Goal: Use online tool/utility: Use online tool/utility

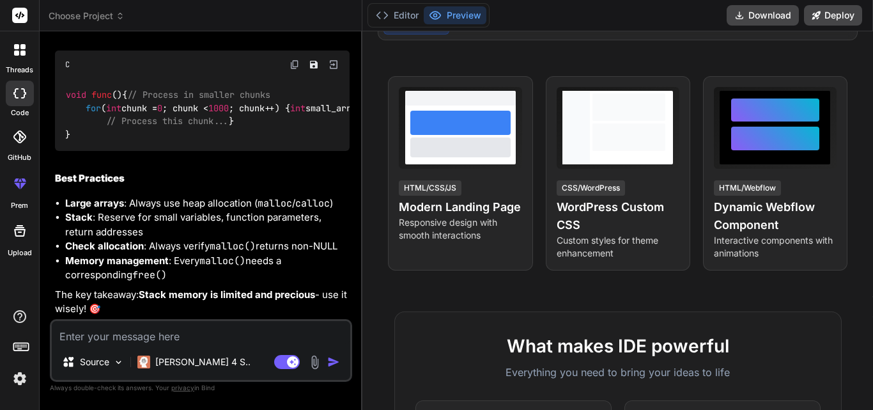
scroll to position [2921, 0]
click at [150, 335] on textarea at bounding box center [201, 332] width 298 height 23
type textarea "i"
type textarea "x"
type textarea "in"
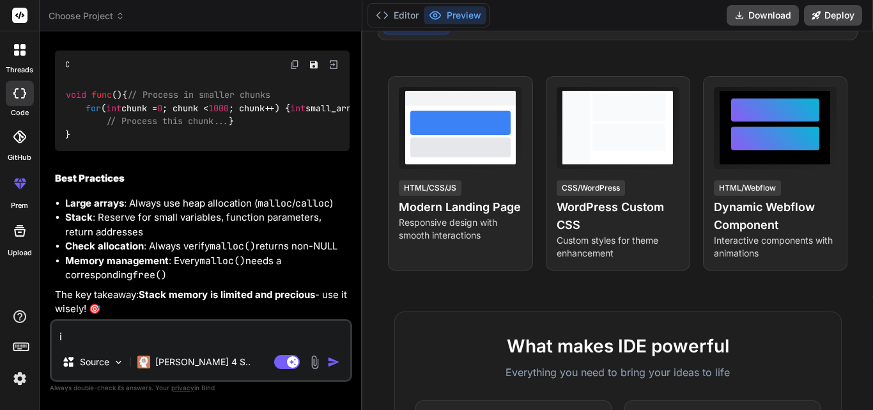
type textarea "x"
type textarea "in"
type textarea "x"
type textarea "in t"
type textarea "x"
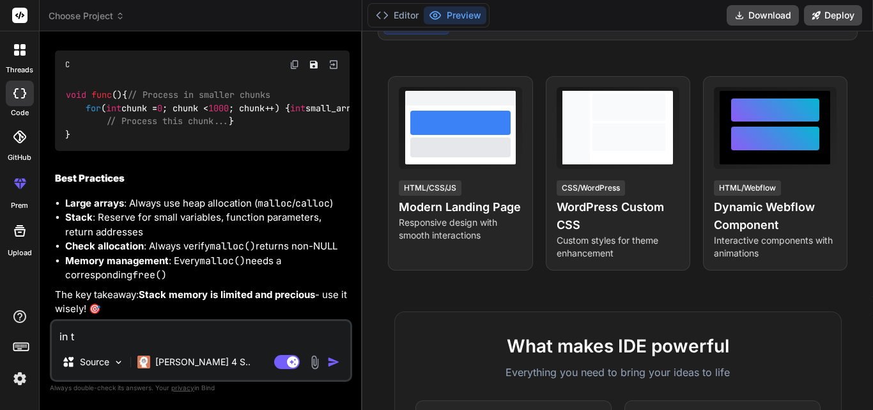
type textarea "in th"
type textarea "x"
type textarea "in thi"
type textarea "x"
type textarea "in this"
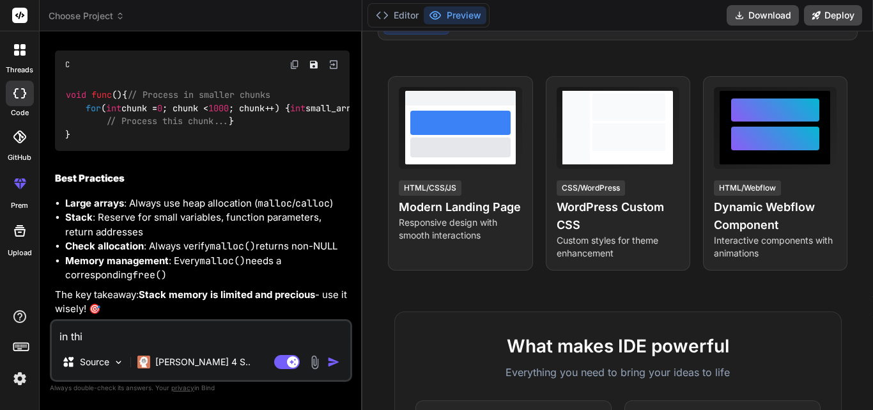
type textarea "x"
type textarea "in this"
type textarea "x"
type textarea "in this f"
type textarea "x"
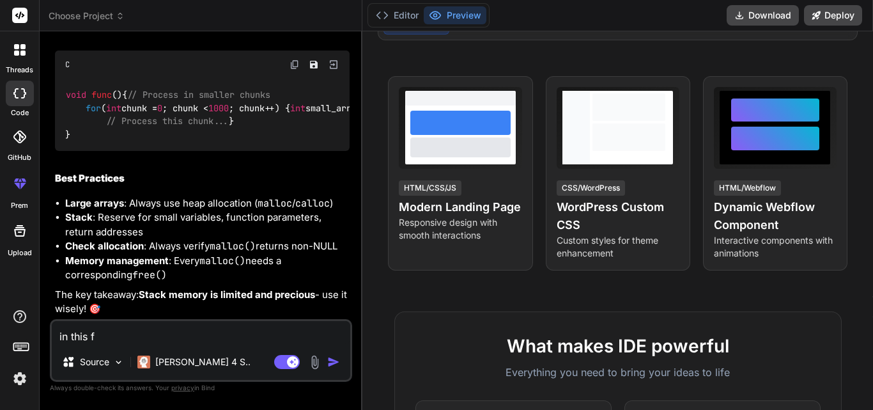
type textarea "in this fi"
type textarea "x"
type textarea "in this fil"
type textarea "x"
type textarea "in this file"
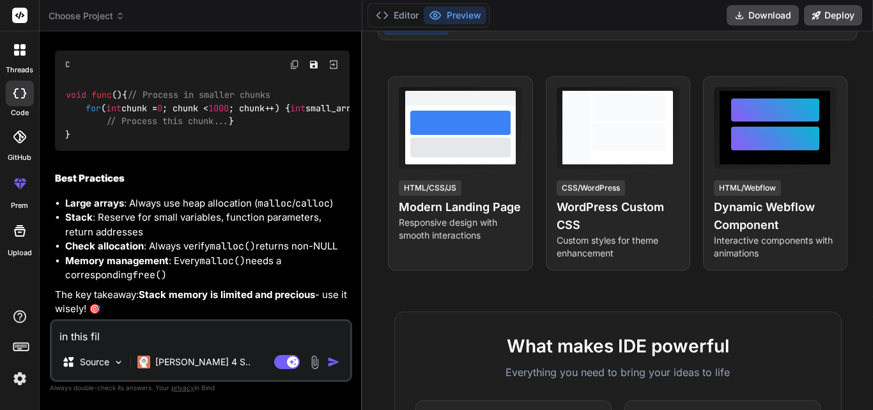
type textarea "x"
type textarea "in this file"
type textarea "x"
paste textarea "#include "../smr.h" #include <string.h> #include <bson/bson.h> #include <mongoc…"
type textarea "in this file #include "../smr.h" #include <string.h> #include <bson/bson.h> #in…"
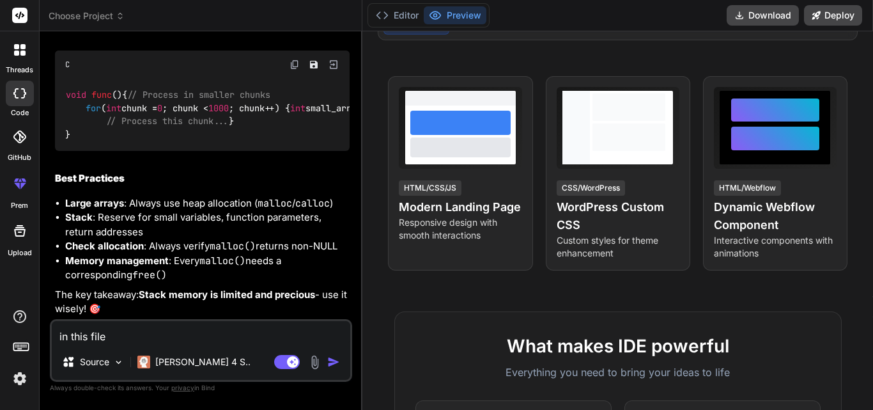
type textarea "x"
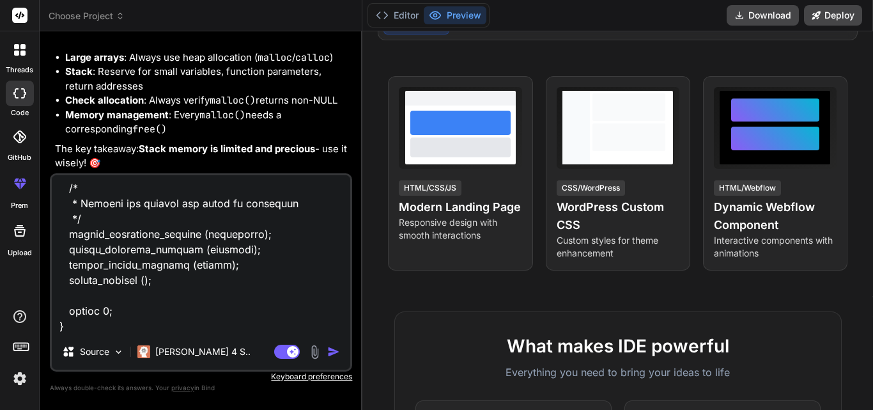
type textarea "in this file #include "../smr.h" #include <string.h> #include <bson/bson.h> #in…"
type textarea "x"
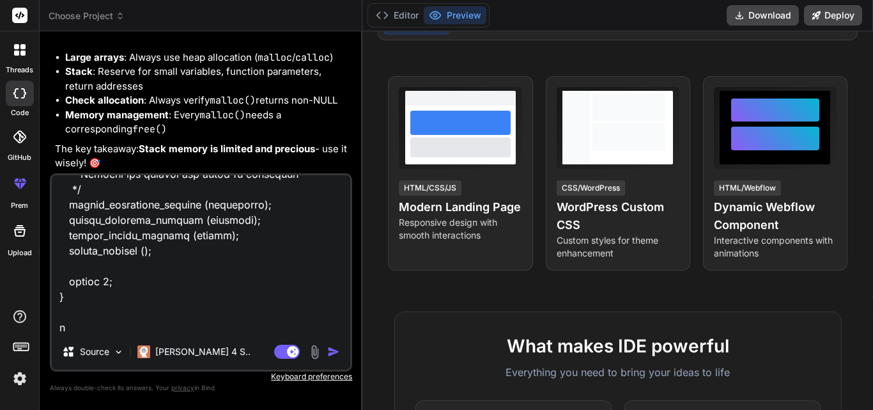
type textarea "in this file #include "../smr.h" #include <string.h> #include <bson/bson.h> #in…"
type textarea "x"
type textarea "in this file #include "../smr.h" #include <string.h> #include <bson/bson.h> #in…"
type textarea "x"
type textarea "in this file #include "../smr.h" #include <string.h> #include <bson/bson.h> #in…"
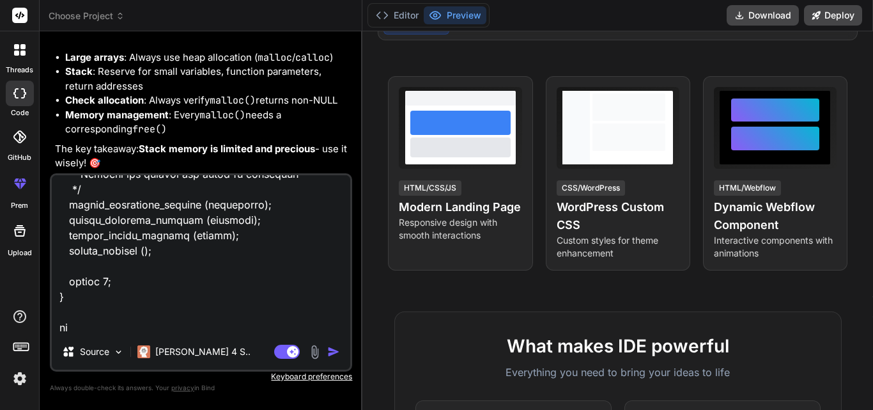
type textarea "x"
type textarea "in this file #include "../smr.h" #include <string.h> #include <bson/bson.h> #in…"
type textarea "x"
type textarea "in this file #include "../smr.h" #include <string.h> #include <bson/bson.h> #in…"
type textarea "x"
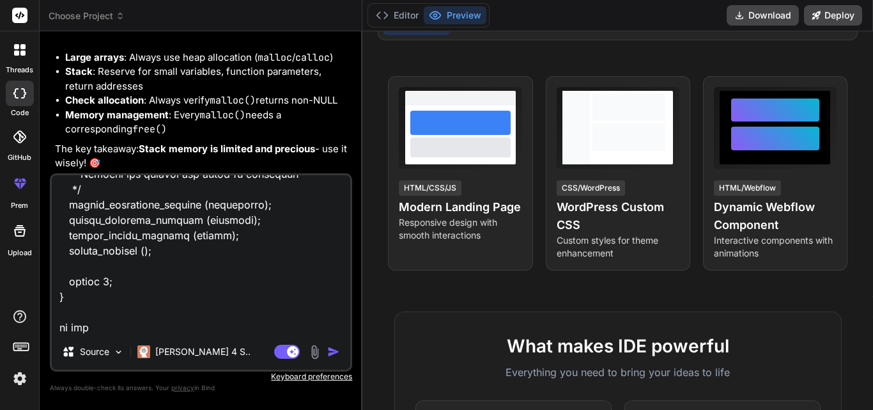
type textarea "in this file #include "../smr.h" #include <string.h> #include <bson/bson.h> #in…"
type textarea "x"
type textarea "in this file #include "../smr.h" #include <string.h> #include <bson/bson.h> #in…"
type textarea "x"
type textarea "in this file #include "../smr.h" #include <string.h> #include <bson/bson.h> #in…"
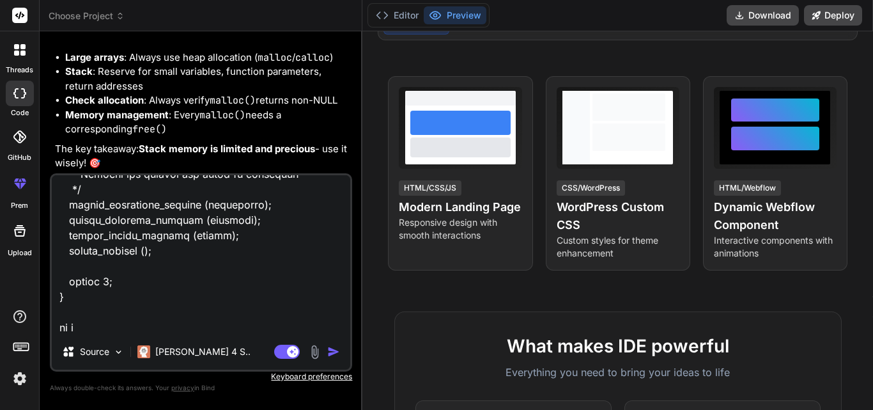
type textarea "x"
type textarea "in this file #include "../smr.h" #include <string.h> #include <bson/bson.h> #in…"
type textarea "x"
type textarea "in this file #include "../smr.h" #include <string.h> #include <bson/bson.h> #in…"
type textarea "x"
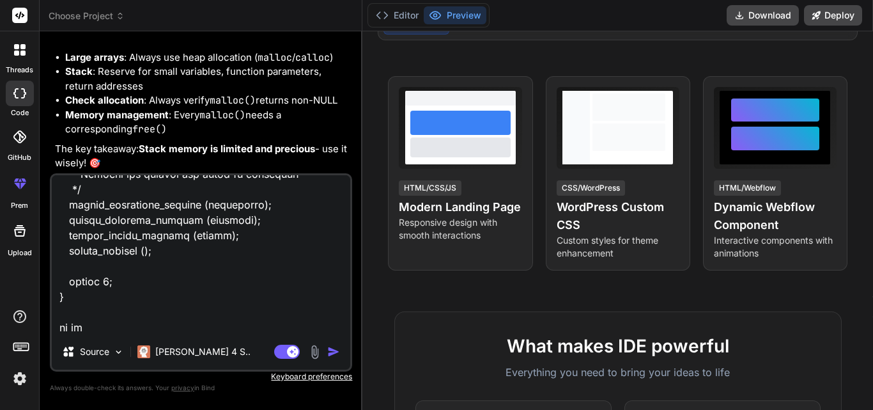
type textarea "in this file #include "../smr.h" #include <string.h> #include <bson/bson.h> #in…"
type textarea "x"
type textarea "in this file #include "../smr.h" #include <string.h> #include <bson/bson.h> #in…"
type textarea "x"
type textarea "in this file #include "../smr.h" #include <string.h> #include <bson/bson.h> #in…"
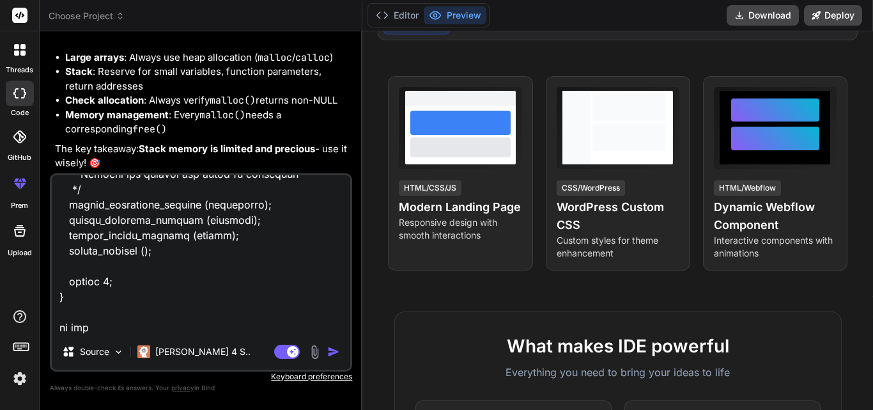
type textarea "x"
type textarea "in this file #include "../smr.h" #include <string.h> #include <bson/bson.h> #in…"
type textarea "x"
type textarea "in this file #include "../smr.h" #include <string.h> #include <bson/bson.h> #in…"
type textarea "x"
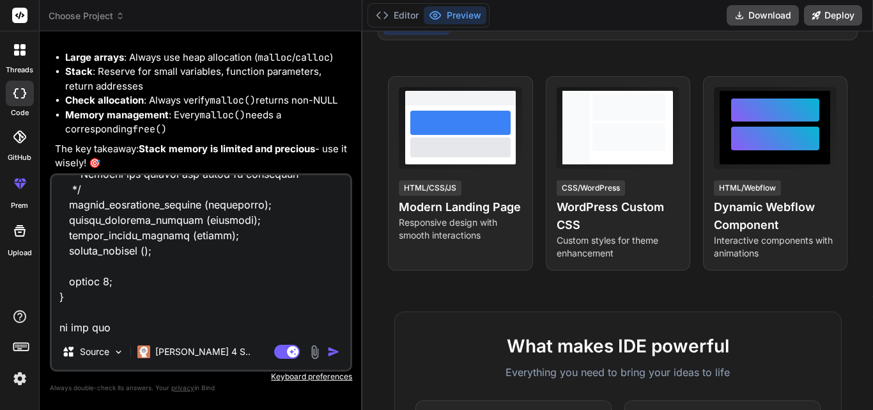
type textarea "in this file #include "../smr.h" #include <string.h> #include <bson/bson.h> #in…"
type textarea "x"
type textarea "in this file #include "../smr.h" #include <string.h> #include <bson/bson.h> #in…"
type textarea "x"
type textarea "in this file #include "../smr.h" #include <string.h> #include <bson/bson.h> #in…"
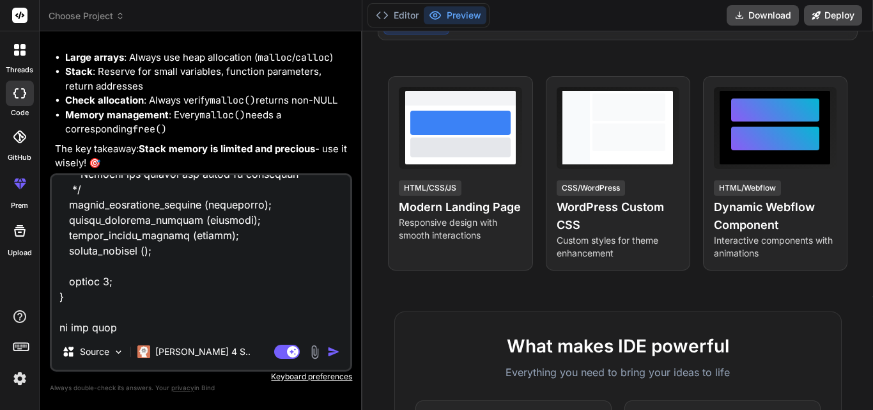
type textarea "x"
type textarea "in this file #include "../smr.h" #include <string.h> #include <bson/bson.h> #in…"
type textarea "x"
type textarea "in this file #include "../smr.h" #include <string.h> #include <bson/bson.h> #in…"
type textarea "x"
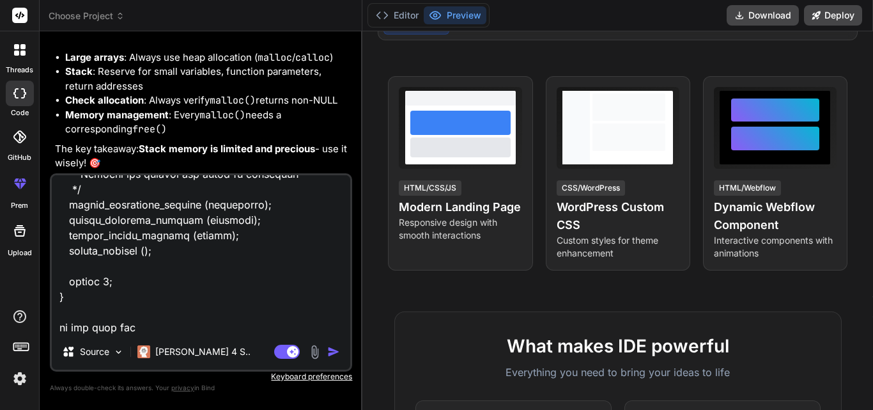
type textarea "in this file #include "../smr.h" #include <string.h> #include <bson/bson.h> #in…"
type textarea "x"
type textarea "in this file #include "../smr.h" #include <string.h> #include <bson/bson.h> #in…"
type textarea "x"
type textarea "in this file #include "../smr.h" #include <string.h> #include <bson/bson.h> #in…"
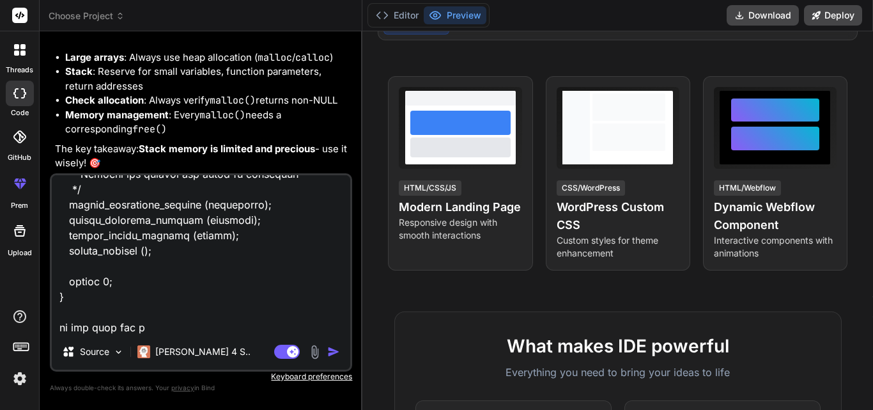
type textarea "x"
type textarea "in this file #include "../smr.h" #include <string.h> #include <bson/bson.h> #in…"
type textarea "x"
type textarea "in this file #include "../smr.h" #include <string.h> #include <bson/bson.h> #in…"
type textarea "x"
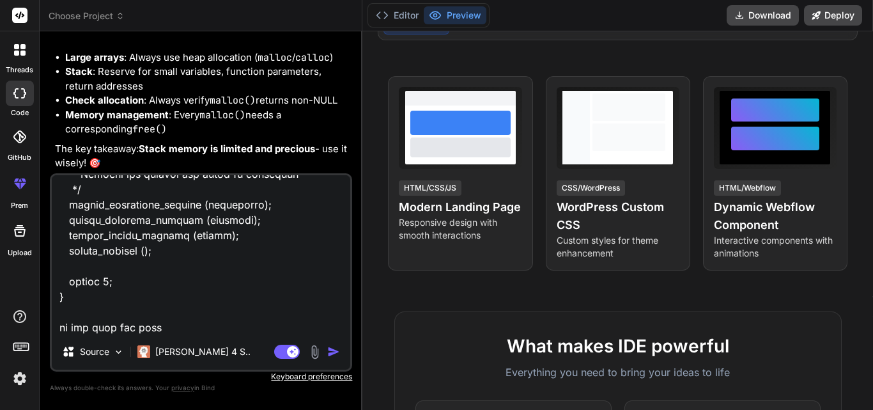
type textarea "in this file #include "../smr.h" #include <string.h> #include <bson/bson.h> #in…"
type textarea "x"
type textarea "in this file #include "../smr.h" #include <string.h> #include <bson/bson.h> #in…"
type textarea "x"
type textarea "in this file #include "../smr.h" #include <string.h> #include <bson/bson.h> #in…"
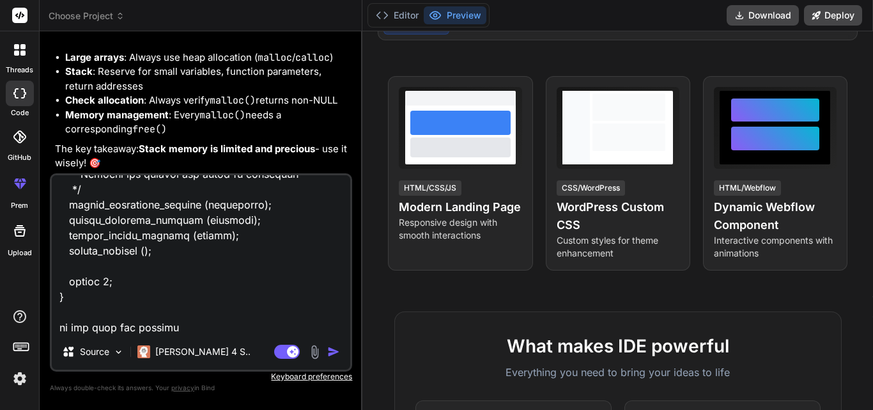
type textarea "x"
type textarea "in this file #include "../smr.h" #include <string.h> #include <bson/bson.h> #in…"
type textarea "x"
type textarea "in this file #include "../smr.h" #include <string.h> #include <bson/bson.h> #in…"
type textarea "x"
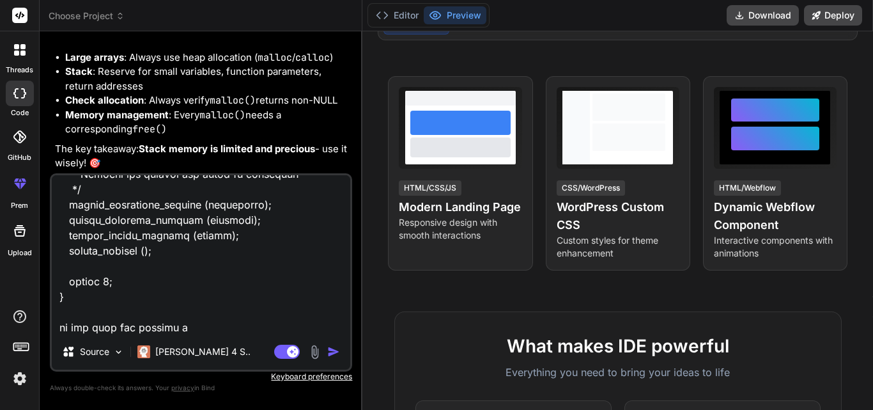
type textarea "in this file #include "../smr.h" #include <string.h> #include <bson/bson.h> #in…"
type textarea "x"
type textarea "in this file #include "../smr.h" #include <string.h> #include <bson/bson.h> #in…"
type textarea "x"
type textarea "in this file #include "../smr.h" #include <string.h> #include <bson/bson.h> #in…"
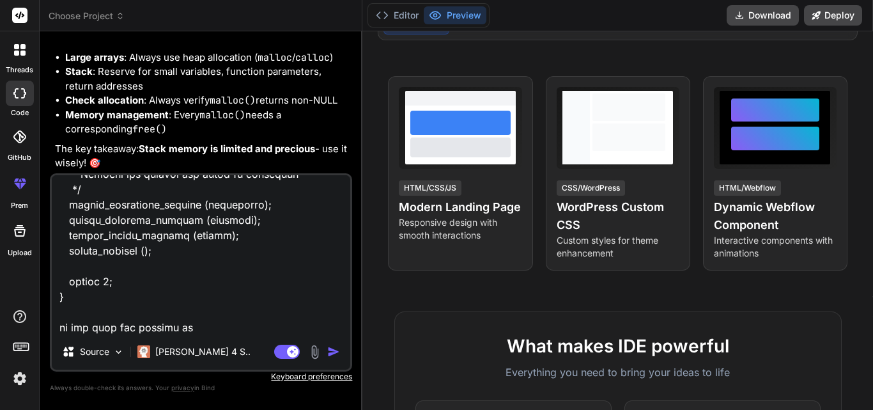
type textarea "x"
type textarea "in this file #include "../smr.h" #include <string.h> #include <bson/bson.h> #in…"
type textarea "x"
type textarea "in this file #include "../smr.h" #include <string.h> #include <bson/bson.h> #in…"
type textarea "x"
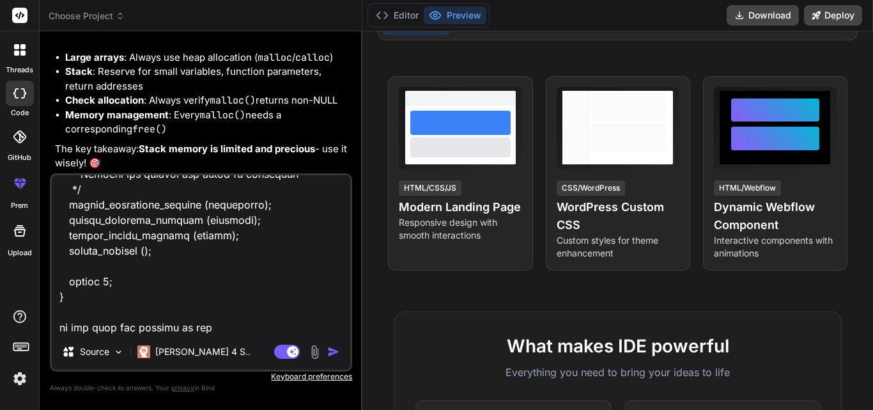
type textarea "in this file #include "../smr.h" #include <string.h> #include <bson/bson.h> #in…"
type textarea "x"
type textarea "in this file #include "../smr.h" #include <string.h> #include <bson/bson.h> #in…"
type textarea "x"
type textarea "in this file #include "../smr.h" #include <string.h> #include <bson/bson.h> #in…"
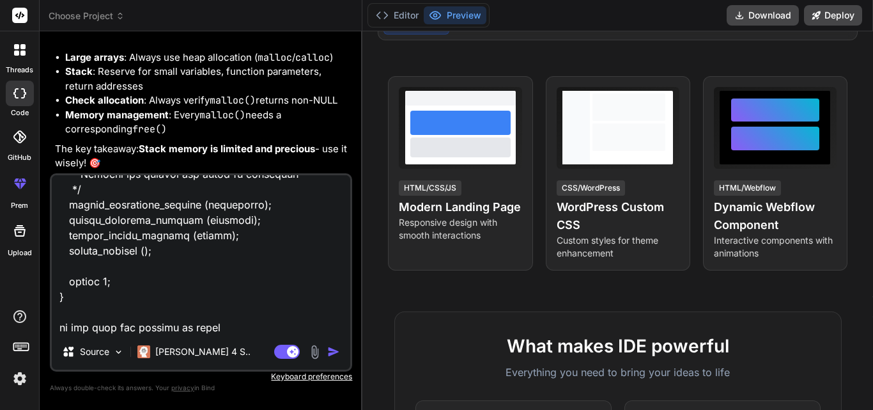
type textarea "x"
type textarea "in this file #include "../smr.h" #include <string.h> #include <bson/bson.h> #in…"
type textarea "x"
type textarea "in this file #include "../smr.h" #include <string.h> #include <bson/bson.h> #in…"
type textarea "x"
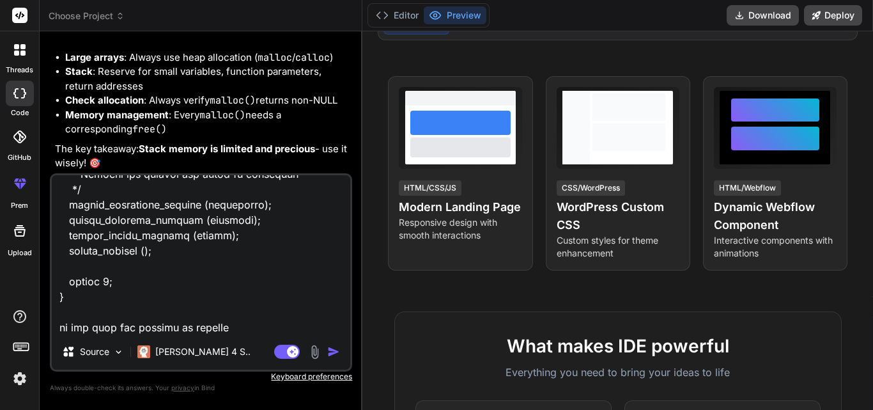
type textarea "in this file #include "../smr.h" #include <string.h> #include <bson/bson.h> #in…"
type textarea "x"
type textarea "in this file #include "../smr.h" #include <string.h> #include <bson/bson.h> #in…"
type textarea "x"
type textarea "in this file #include "../smr.h" #include <string.h> #include <bson/bson.h> #in…"
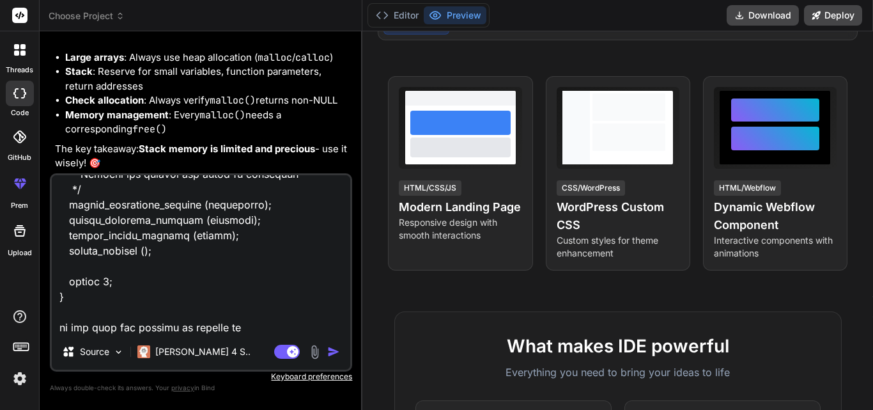
type textarea "x"
type textarea "in this file #include "../smr.h" #include <string.h> #include <bson/bson.h> #in…"
type textarea "x"
type textarea "in this file #include "../smr.h" #include <string.h> #include <bson/bson.h> #in…"
type textarea "x"
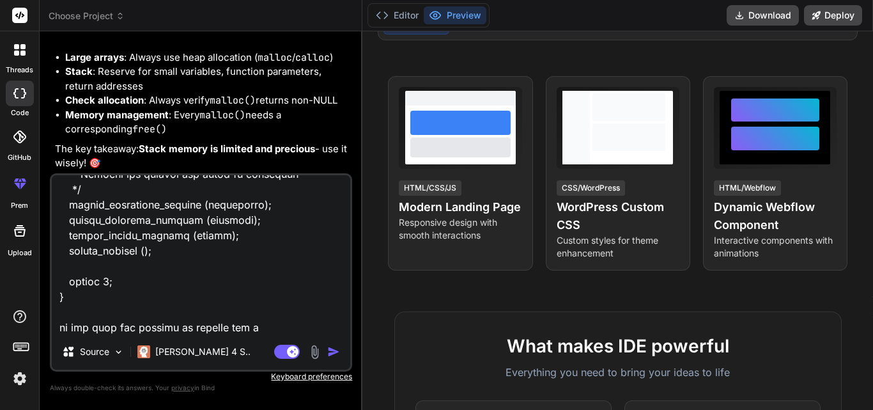
type textarea "in this file #include "../smr.h" #include <string.h> #include <bson/bson.h> #in…"
type textarea "x"
type textarea "in this file #include "../smr.h" #include <string.h> #include <bson/bson.h> #in…"
type textarea "x"
type textarea "in this file #include "../smr.h" #include <string.h> #include <bson/bson.h> #in…"
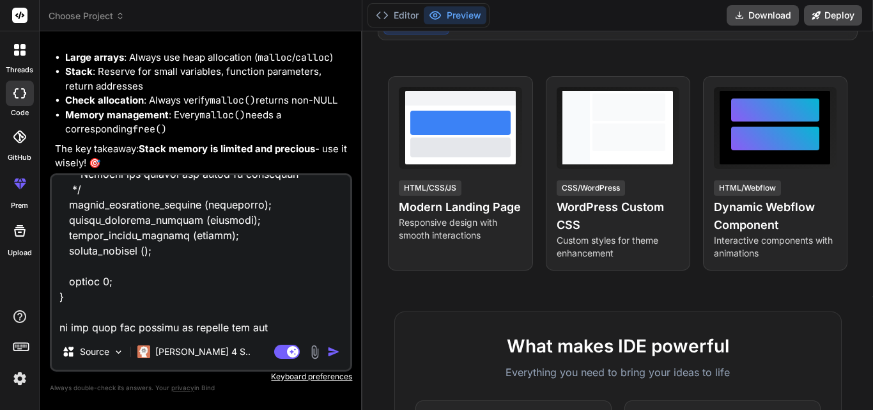
type textarea "x"
type textarea "in this file #include "../smr.h" #include <string.h> #include <bson/bson.h> #in…"
type textarea "x"
type textarea "in this file #include "../smr.h" #include <string.h> #include <bson/bson.h> #in…"
type textarea "x"
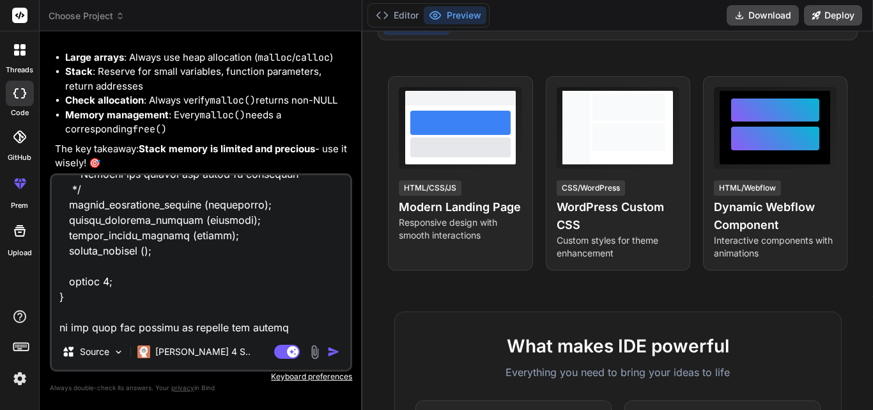
type textarea "in this file #include "../smr.h" #include <string.h> #include <bson/bson.h> #in…"
type textarea "x"
type textarea "in this file #include "../smr.h" #include <string.h> #include <bson/bson.h> #in…"
type textarea "x"
type textarea "in this file #include "../smr.h" #include <string.h> #include <bson/bson.h> #in…"
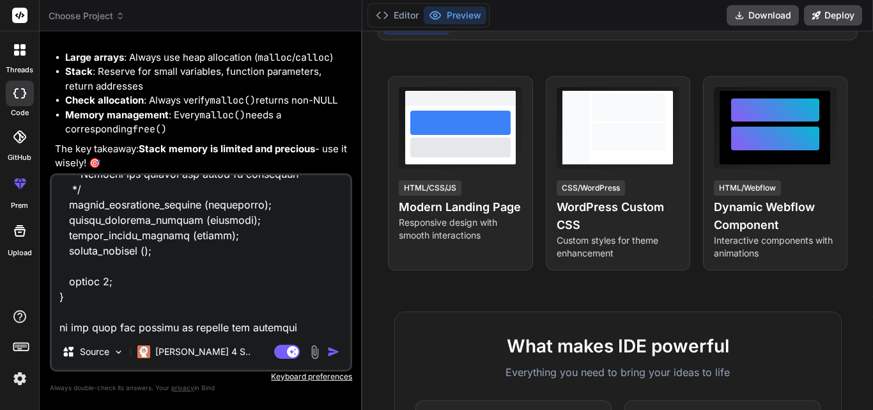
type textarea "x"
type textarea "in this file #include "../smr.h" #include <string.h> #include <bson/bson.h> #in…"
type textarea "x"
type textarea "in this file #include "../smr.h" #include <string.h> #include <bson/bson.h> #in…"
type textarea "x"
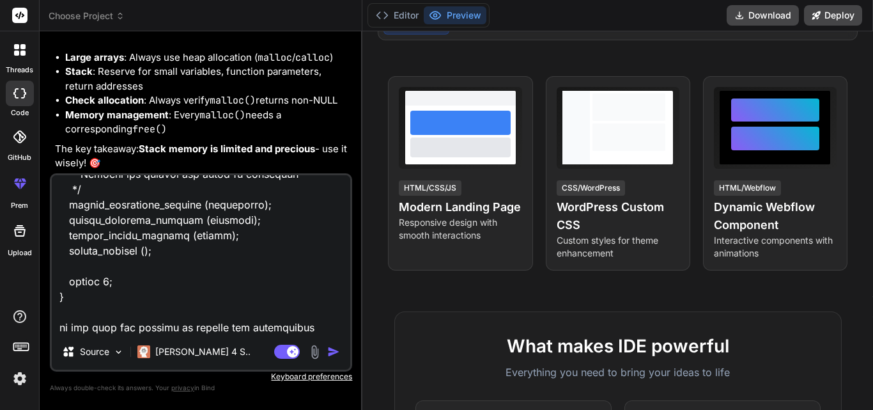
type textarea "in this file #include "../smr.h" #include <string.h> #include <bson/bson.h> #in…"
type textarea "x"
type textarea "in this file #include "../smr.h" #include <string.h> #include <bson/bson.h> #in…"
type textarea "x"
type textarea "in this file #include "../smr.h" #include <string.h> #include <bson/bson.h> #in…"
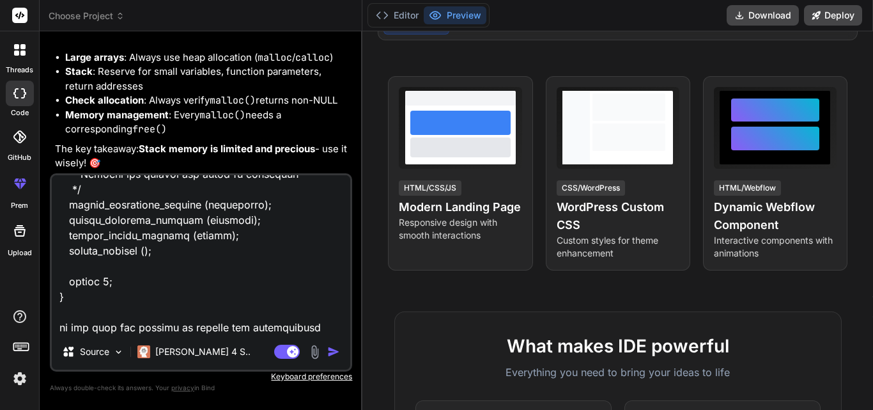
type textarea "x"
type textarea "in this file #include "../smr.h" #include <string.h> #include <bson/bson.h> #in…"
type textarea "x"
type textarea "in this file #include "../smr.h" #include <string.h> #include <bson/bson.h> #in…"
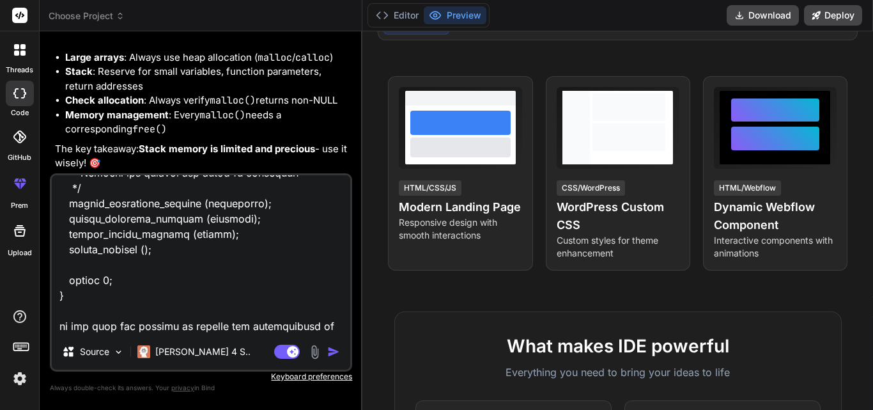
type textarea "x"
type textarea "in this file #include "../smr.h" #include <string.h> #include <bson/bson.h> #in…"
type textarea "x"
type textarea "in this file #include "../smr.h" #include <string.h> #include <bson/bson.h> #in…"
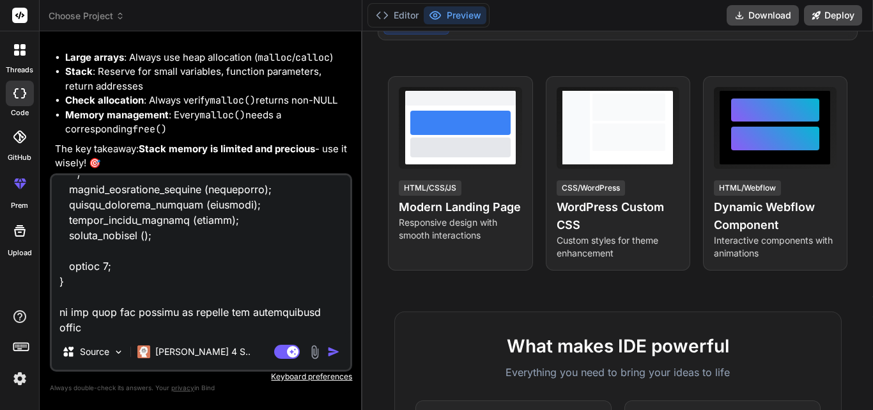
type textarea "x"
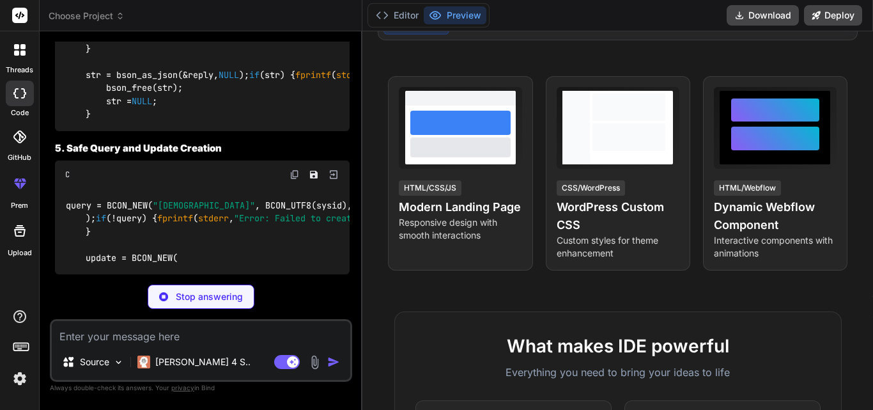
scroll to position [4757, 0]
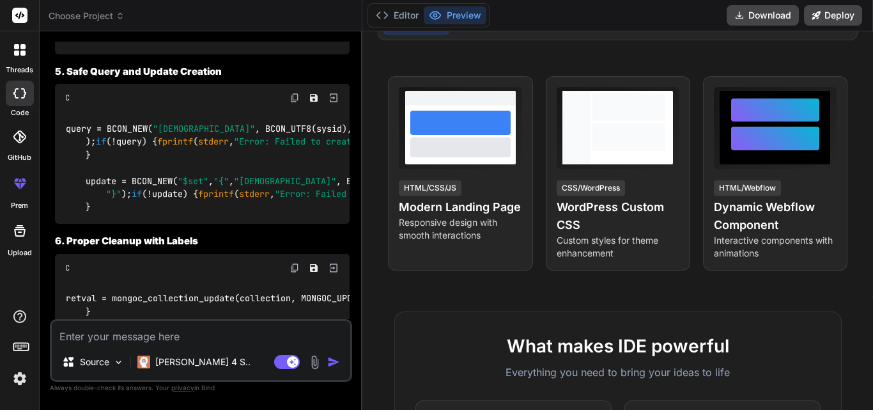
type textarea "x"
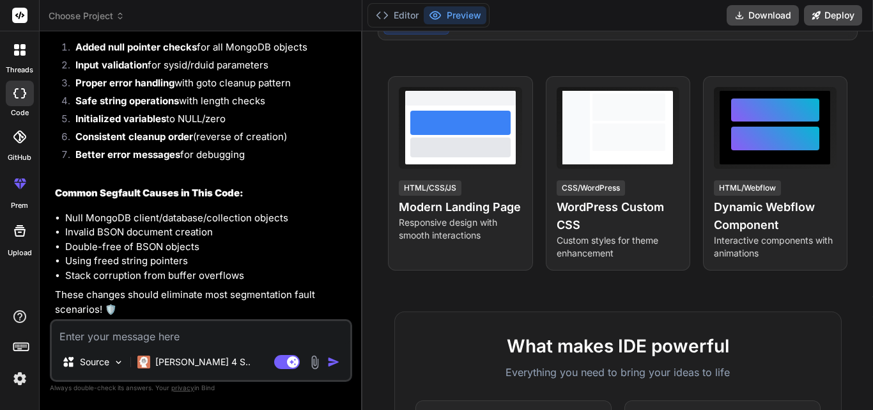
scroll to position [6466, 0]
click at [101, 339] on textarea at bounding box center [201, 332] width 298 height 23
type textarea "w"
type textarea "x"
type textarea "wr"
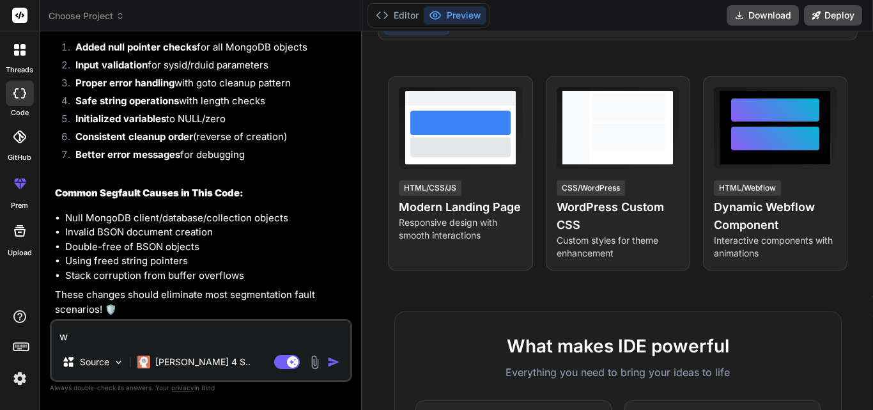
type textarea "x"
type textarea "wri"
type textarea "x"
type textarea "writ"
type textarea "x"
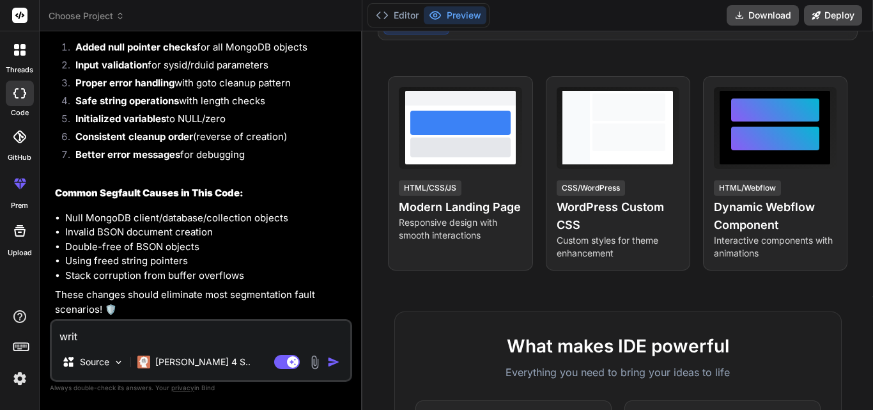
type textarea "write"
type textarea "x"
type textarea "write"
type textarea "x"
type textarea "write t"
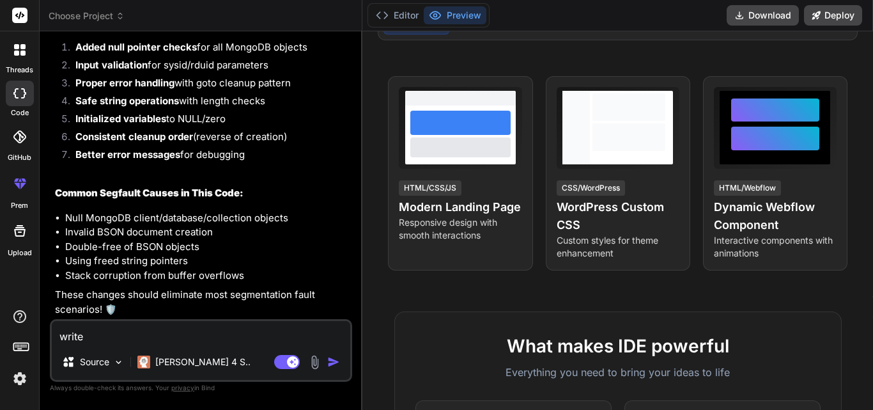
type textarea "x"
type textarea "write th"
type textarea "x"
type textarea "write the"
type textarea "x"
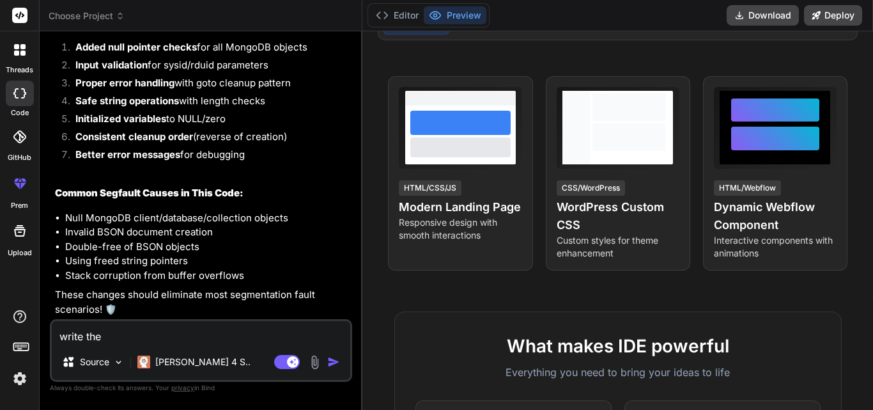
type textarea "write the"
type textarea "x"
type textarea "write the f"
type textarea "x"
type textarea "write the fu"
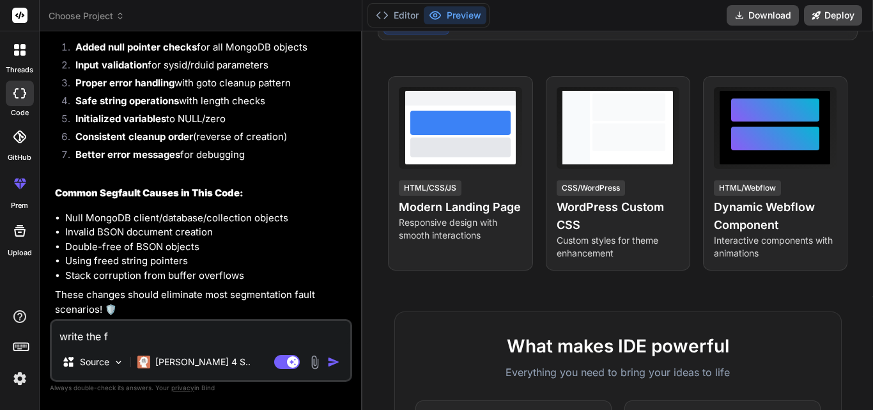
type textarea "x"
type textarea "write the fuk"
type textarea "x"
type textarea "write the fu"
type textarea "x"
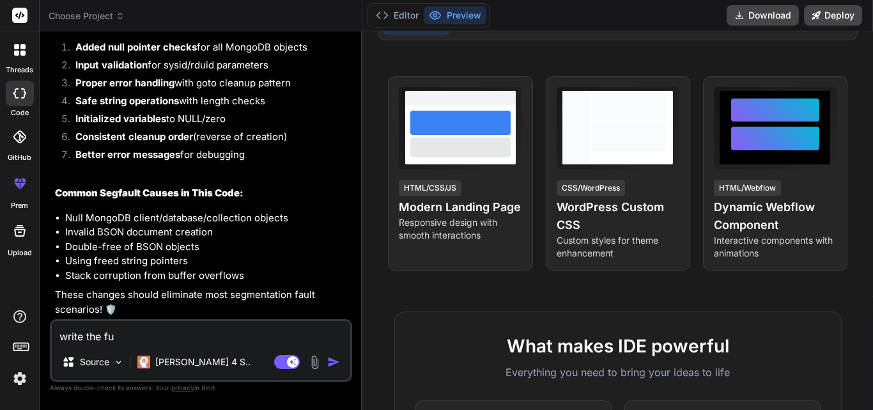
type textarea "write the f"
type textarea "x"
type textarea "write the fu"
type textarea "x"
type textarea "write the ful"
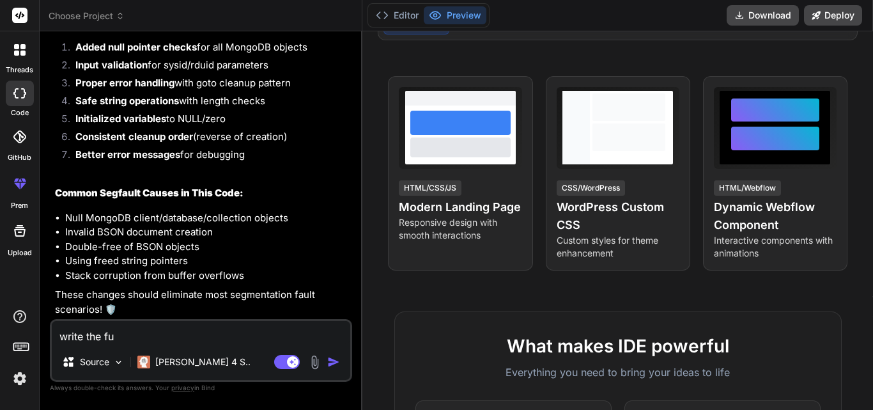
type textarea "x"
type textarea "write the full"
type textarea "x"
type textarea "write the full"
type textarea "x"
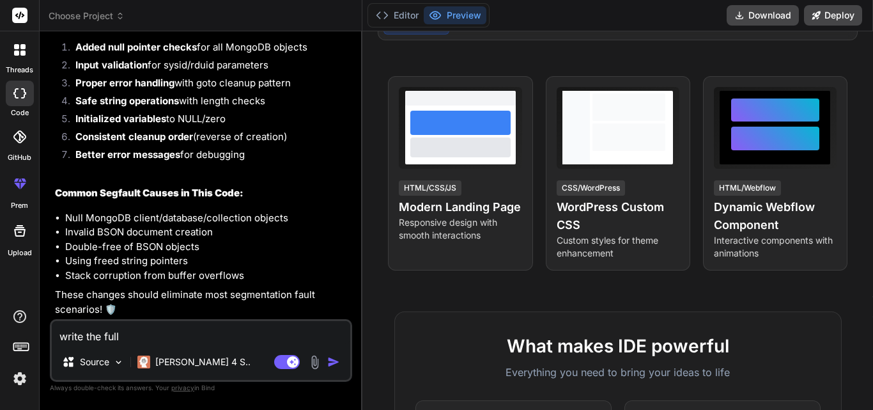
type textarea "write the full c"
type textarea "x"
type textarea "write the full co"
type textarea "x"
type textarea "write the full cod"
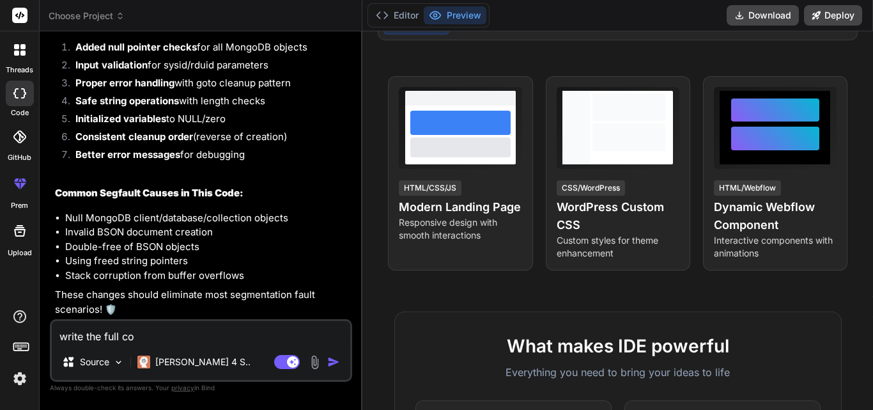
type textarea "x"
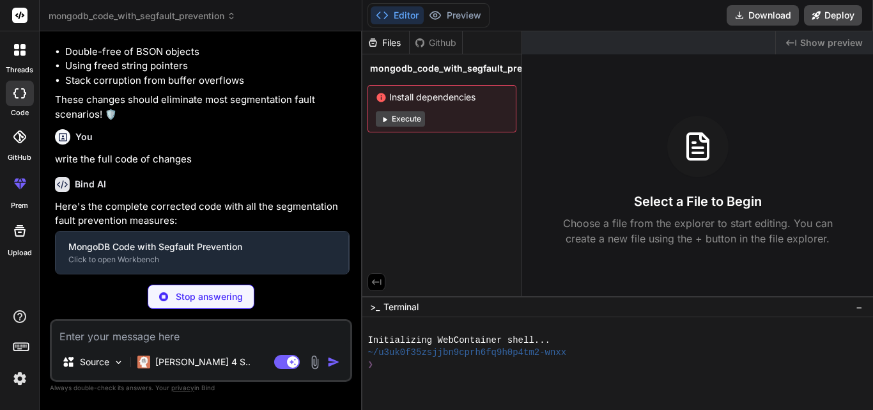
scroll to position [6660, 0]
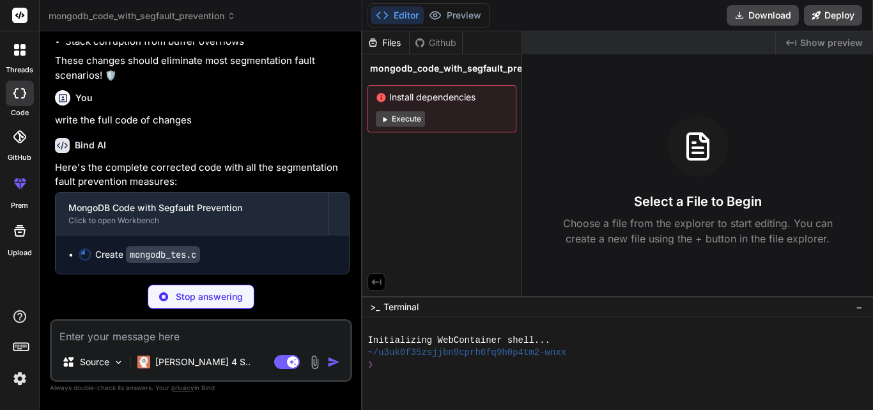
click at [405, 120] on button "Execute" at bounding box center [400, 118] width 49 height 15
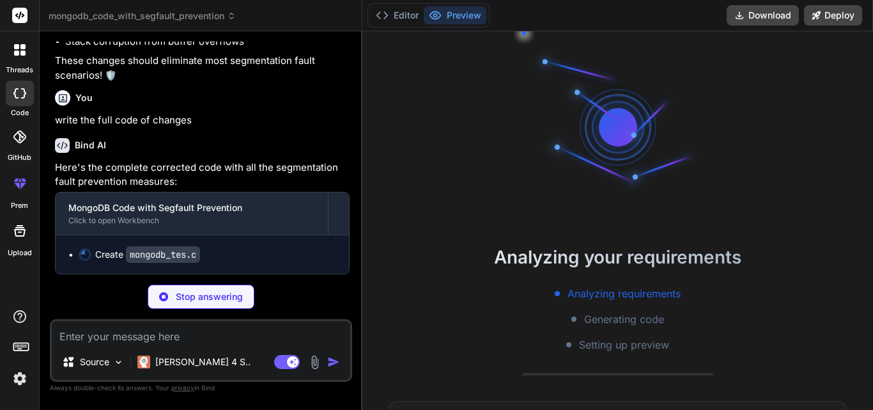
scroll to position [36, 0]
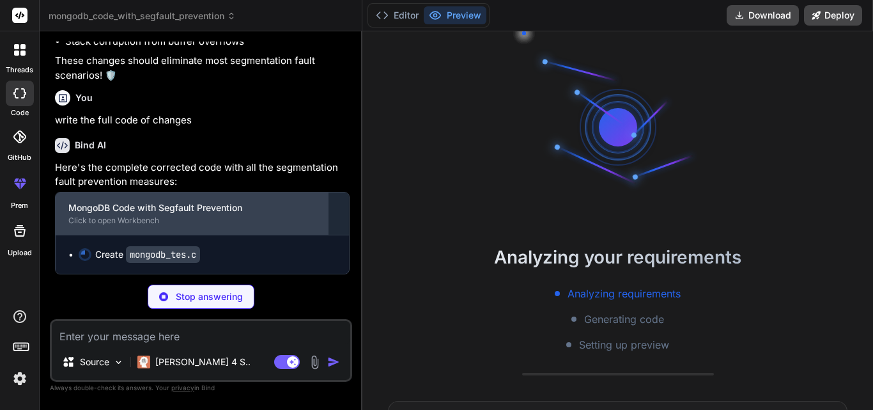
click at [245, 214] on div "MongoDB Code with Segfault Prevention" at bounding box center [191, 207] width 247 height 13
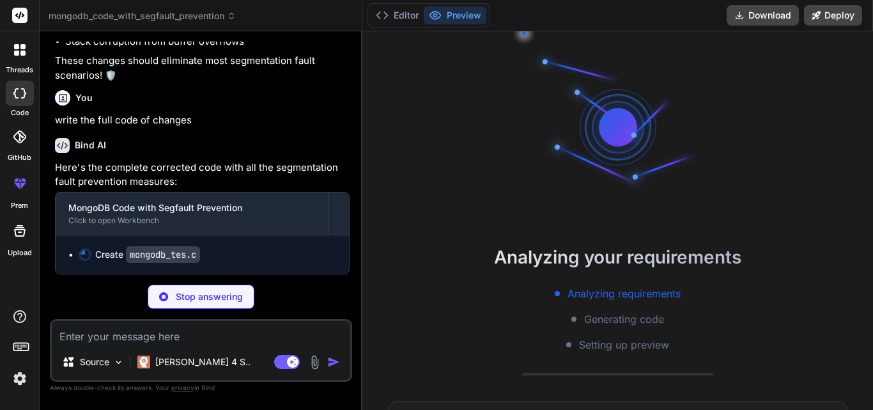
scroll to position [158, 0]
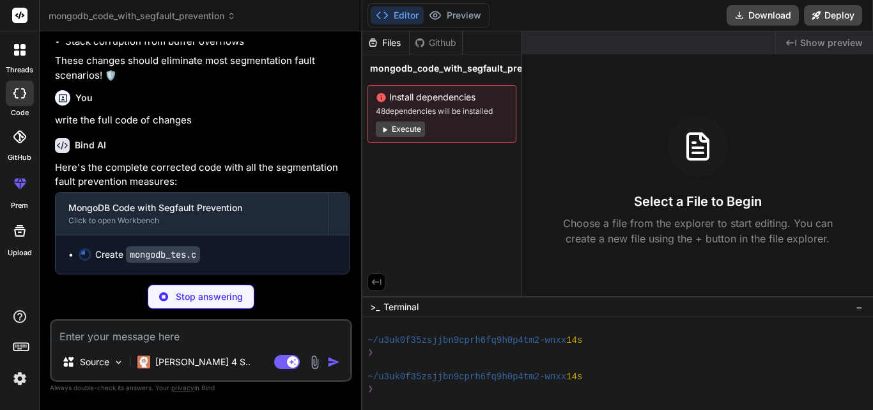
click at [181, 259] on code "mongodb_tes.c" at bounding box center [163, 254] width 74 height 17
click at [200, 253] on code "mongodb_tes.c" at bounding box center [163, 254] width 74 height 17
click at [199, 253] on code "mongodb_tes.c" at bounding box center [163, 254] width 74 height 17
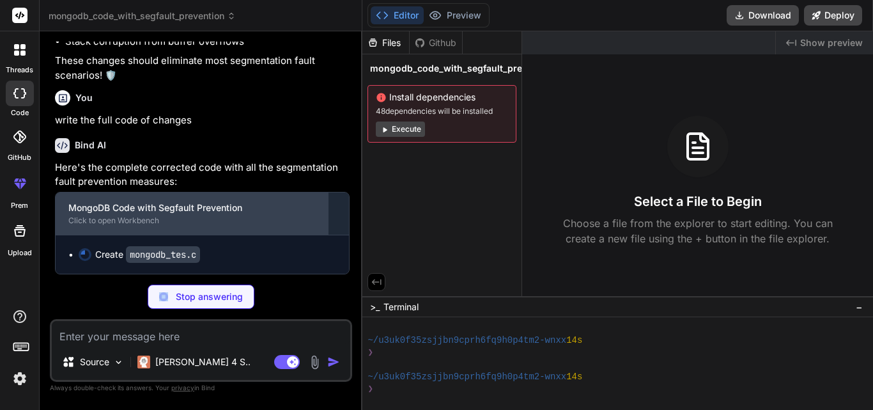
click at [192, 198] on div "MongoDB Code with Segfault Prevention Click to open Workbench" at bounding box center [192, 213] width 272 height 42
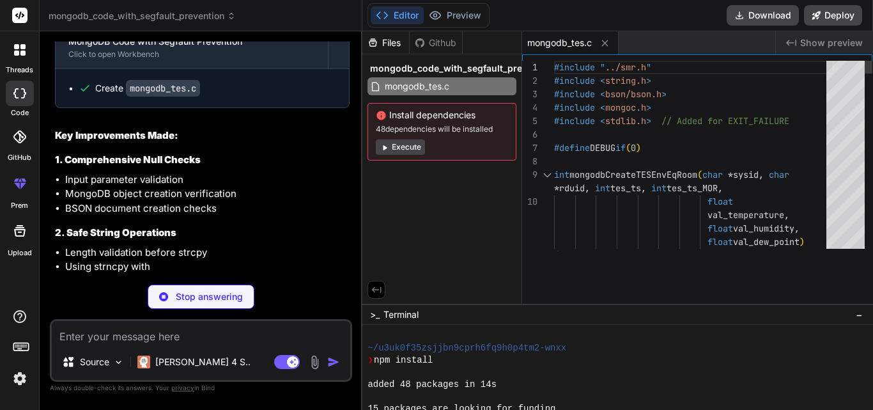
scroll to position [61, 0]
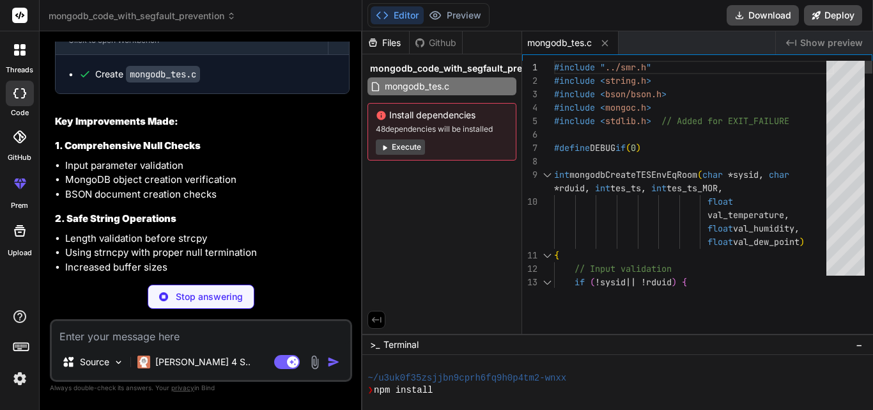
drag, startPoint x: 626, startPoint y: 297, endPoint x: 652, endPoint y: 336, distance: 46.8
